Goal: Check status: Check status

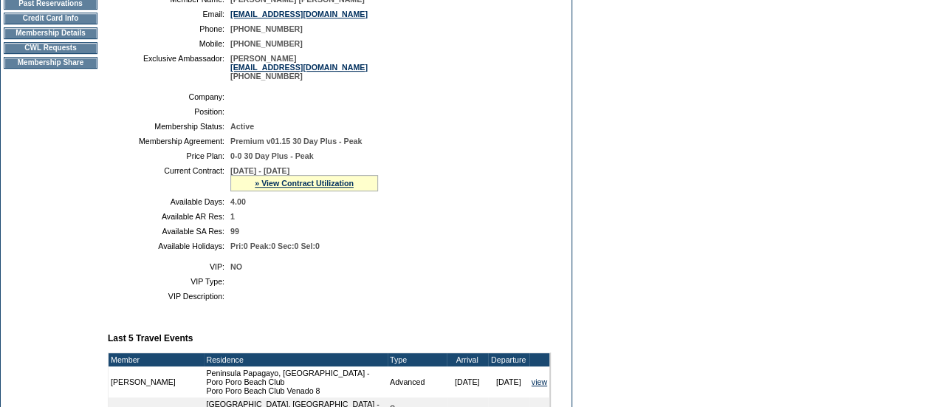
scroll to position [250, 0]
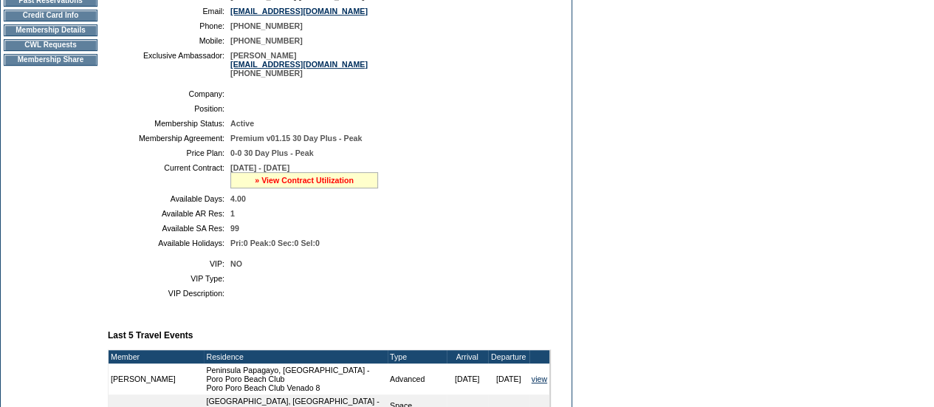
click at [328, 185] on link "» View Contract Utilization" at bounding box center [304, 180] width 99 height 9
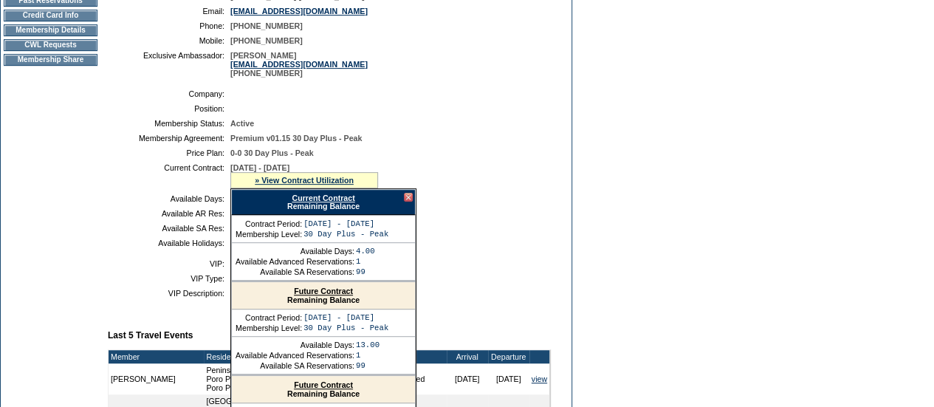
click at [340, 202] on link "Current Contract" at bounding box center [323, 197] width 63 height 9
click at [408, 202] on div at bounding box center [408, 197] width 9 height 9
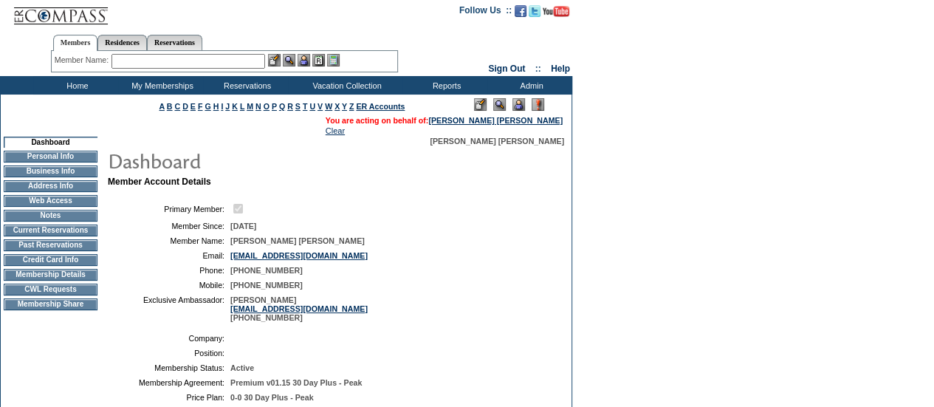
scroll to position [0, 0]
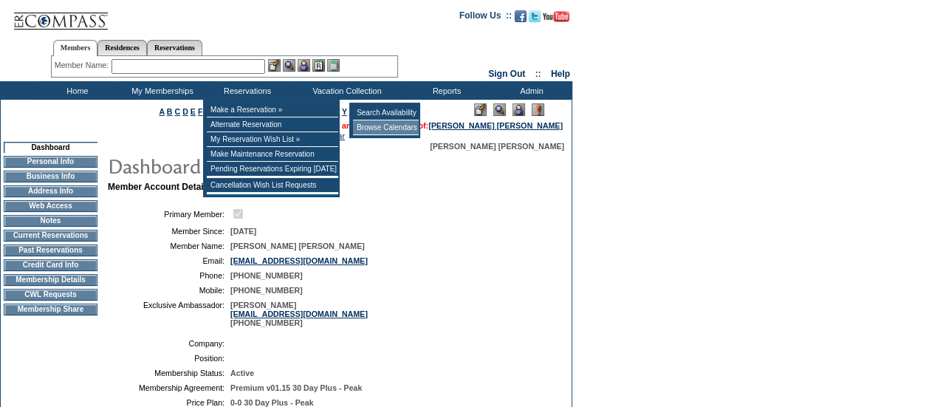
click at [377, 131] on td "Browse Calendars" at bounding box center [386, 127] width 66 height 15
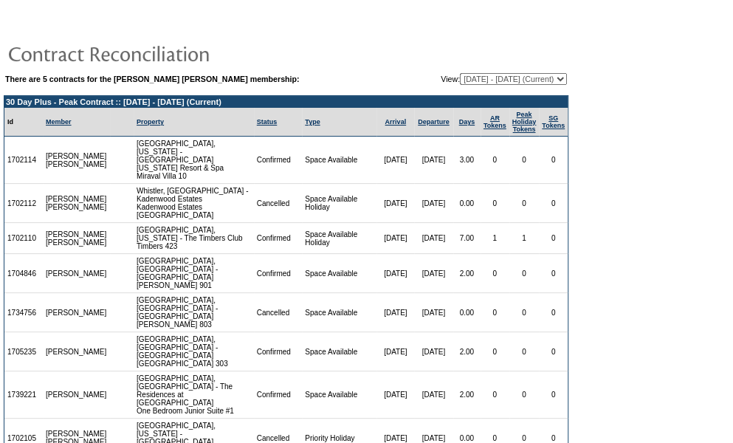
click at [565, 80] on select "09/25/24 - 09/30/25 (Current) 10/01/25 - 09/30/26 10/01/26 - 09/30/27 10/01/27 …" at bounding box center [513, 79] width 107 height 12
select select "151736"
click at [460, 73] on select "09/25/24 - 09/30/25 (Current) 10/01/25 - 09/30/26 10/01/26 - 09/30/27 10/01/27 …" at bounding box center [513, 79] width 107 height 12
